Goal: Task Accomplishment & Management: Complete application form

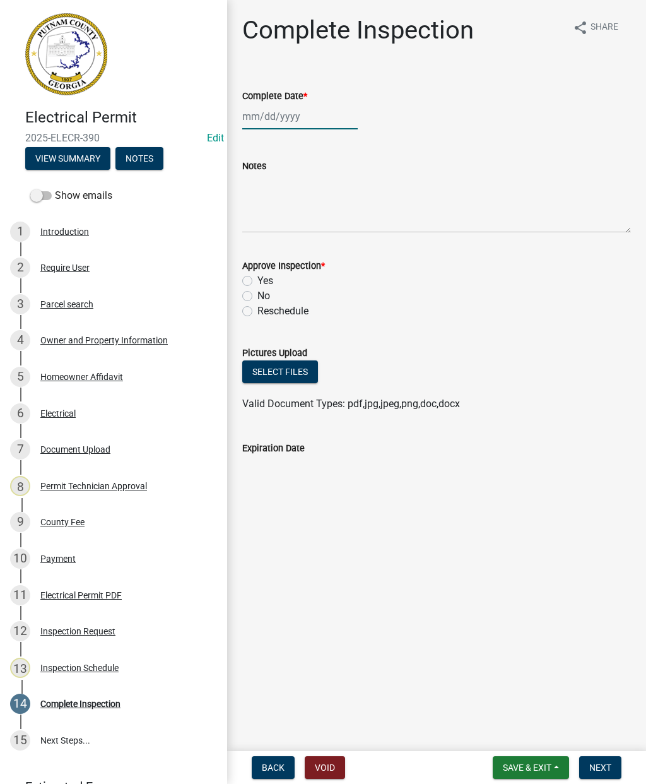
click at [276, 115] on div at bounding box center [299, 116] width 115 height 26
select select "8"
select select "2025"
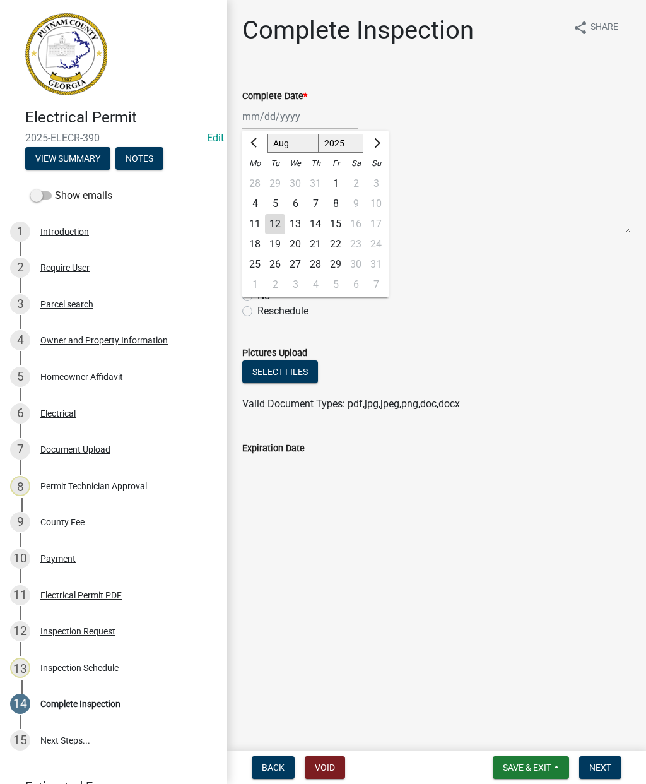
click at [275, 231] on div "12" at bounding box center [275, 224] width 20 height 20
type input "08/12/2025"
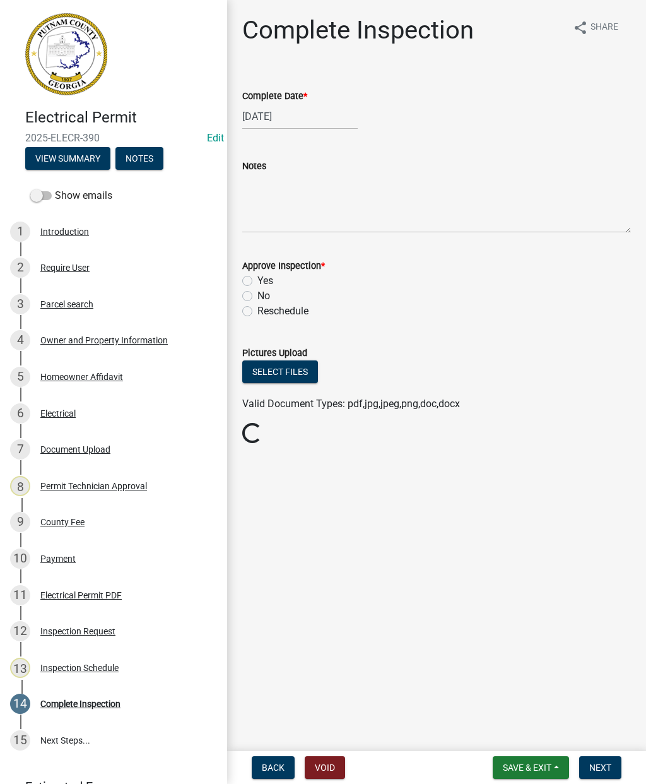
click at [257, 284] on label "Yes" at bounding box center [265, 280] width 16 height 15
click at [257, 281] on input "Yes" at bounding box center [261, 277] width 8 height 8
radio input "true"
click at [608, 762] on span "Next" at bounding box center [600, 767] width 22 height 10
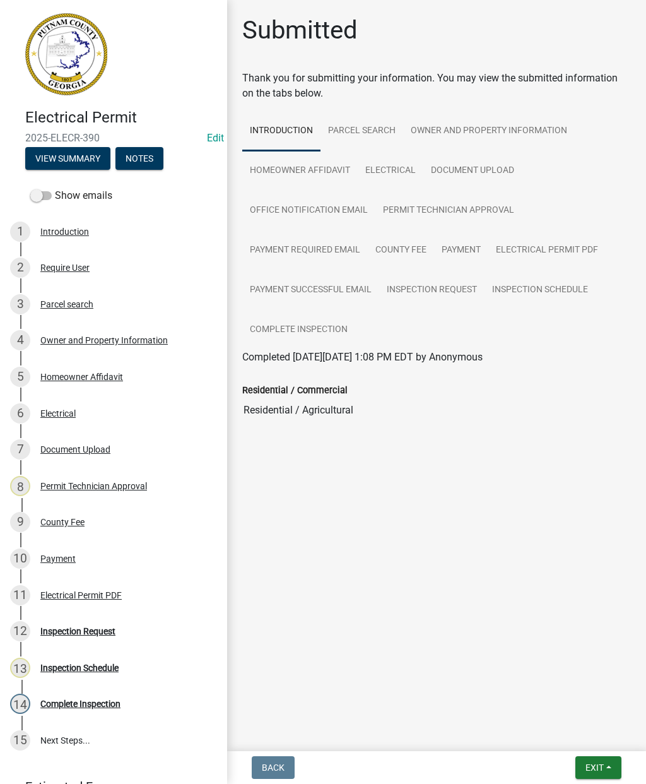
click at [597, 762] on span "Exit" at bounding box center [594, 767] width 18 height 10
click at [577, 731] on button "Save & Exit" at bounding box center [571, 734] width 101 height 30
